Goal: Transaction & Acquisition: Purchase product/service

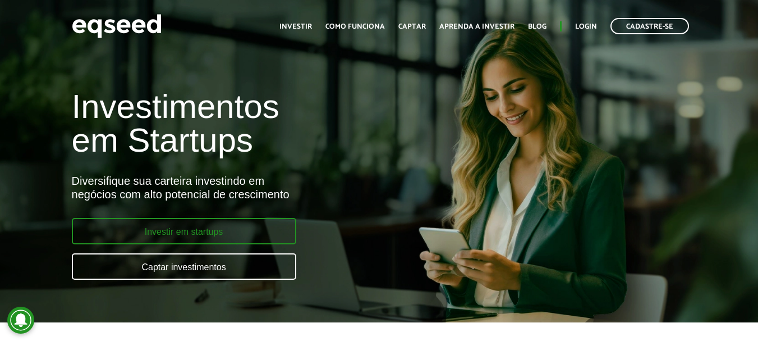
click at [216, 231] on link "Investir em startups" at bounding box center [184, 231] width 225 height 26
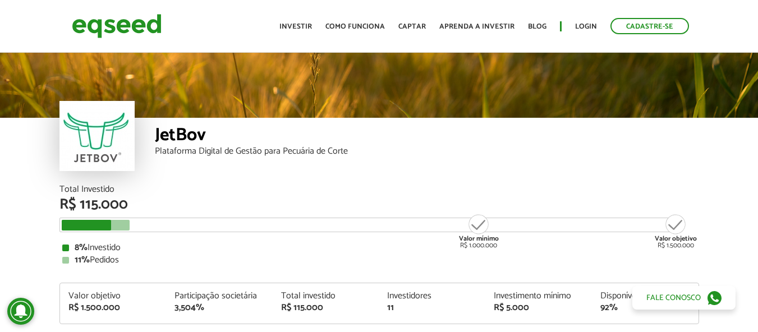
scroll to position [1327, 0]
